Goal: Navigation & Orientation: Understand site structure

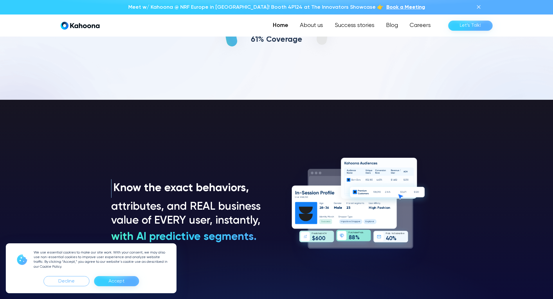
scroll to position [414, 0]
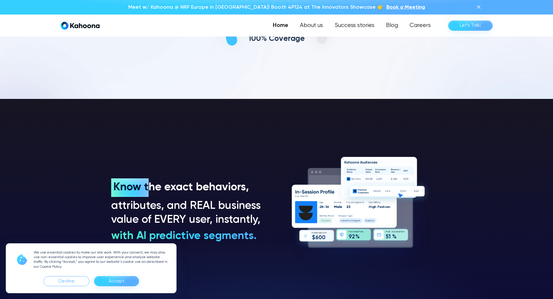
click at [107, 280] on div "Accept" at bounding box center [116, 281] width 45 height 10
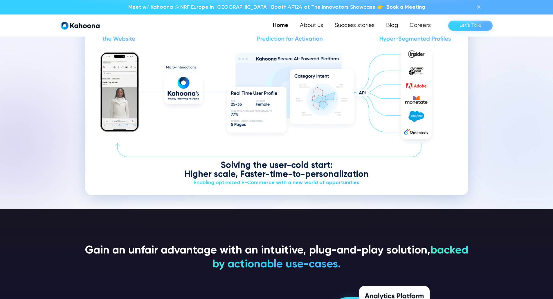
scroll to position [782, 0]
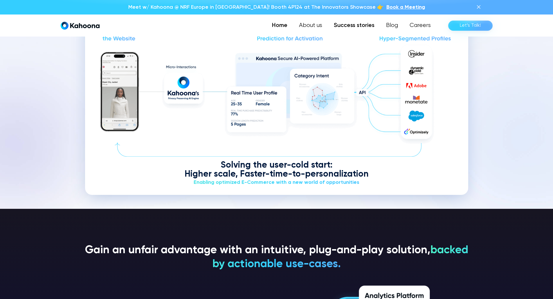
click at [355, 24] on link "Success stories" at bounding box center [354, 26] width 52 height 12
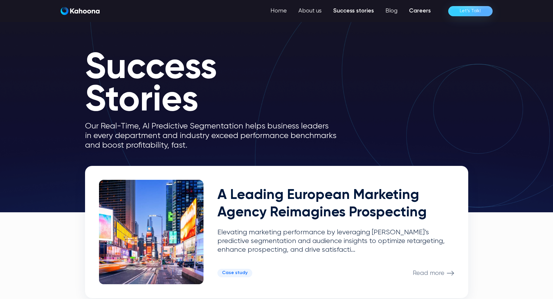
click at [422, 9] on link "Careers" at bounding box center [419, 11] width 33 height 12
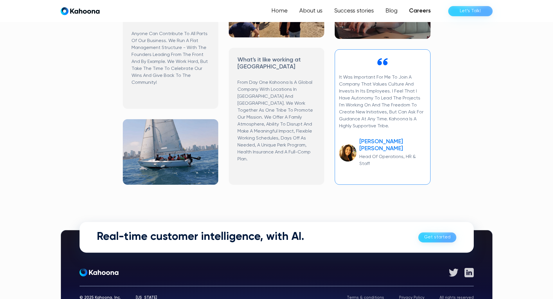
scroll to position [349, 0]
click at [96, 8] on img "home" at bounding box center [80, 11] width 39 height 8
